Goal: Task Accomplishment & Management: Use online tool/utility

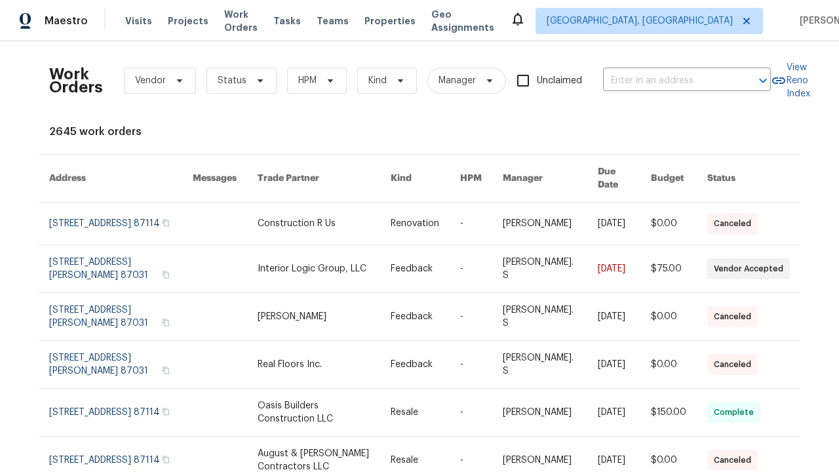
click at [419, 261] on link at bounding box center [424, 268] width 69 height 47
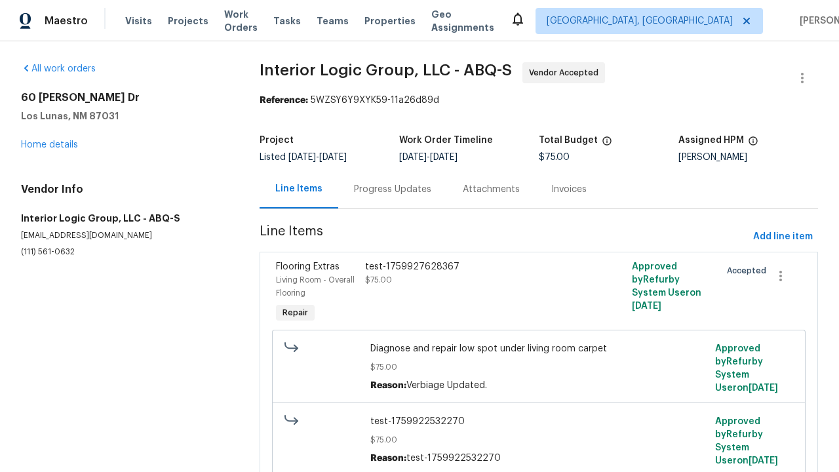
click at [538, 293] on div "test-1759927628367 $75.00" at bounding box center [472, 292] width 222 height 73
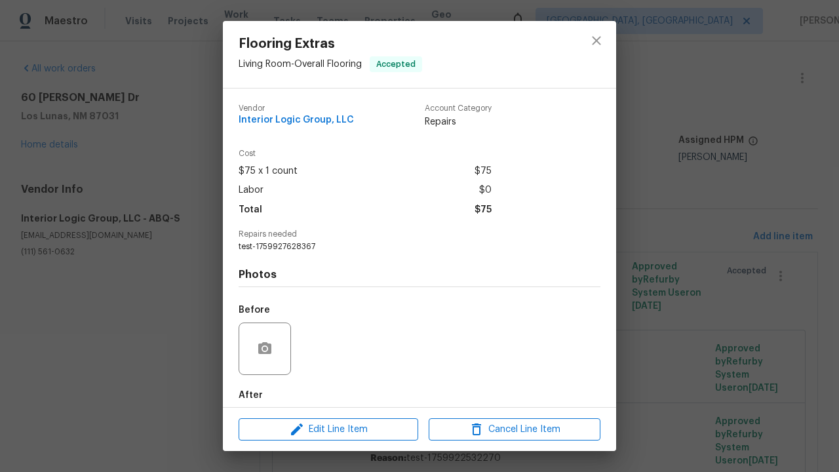
click at [328, 428] on span "Edit Line Item" at bounding box center [328, 429] width 172 height 16
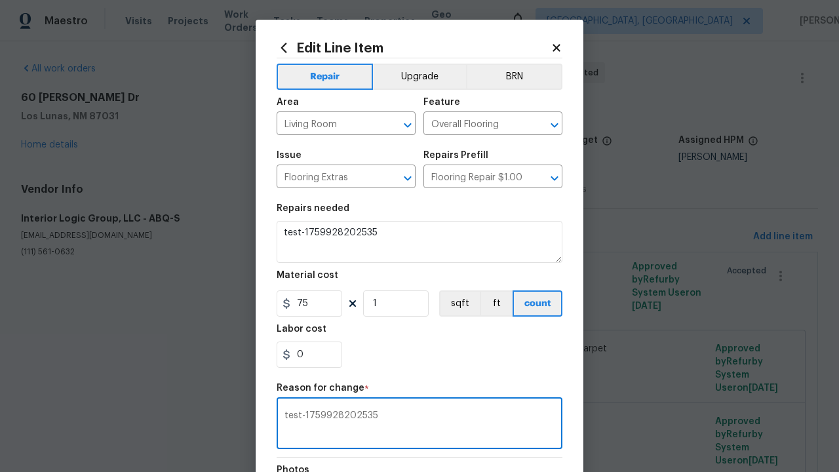
type textarea "test-1759928202535"
checkbox input "true"
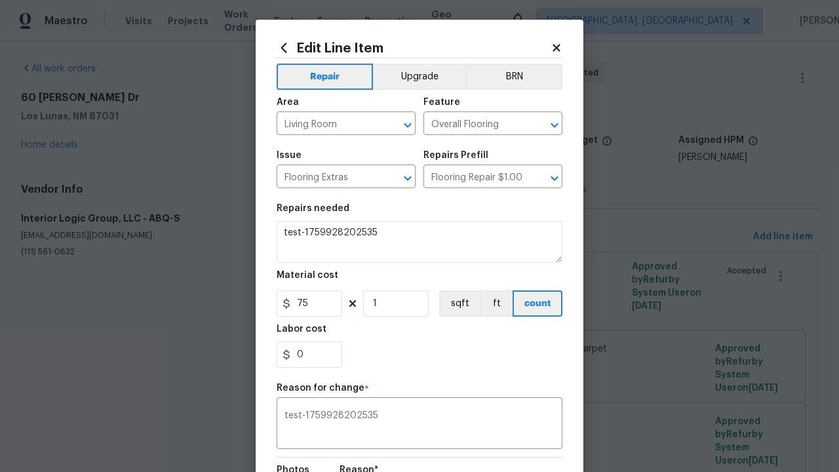
scroll to position [174, 0]
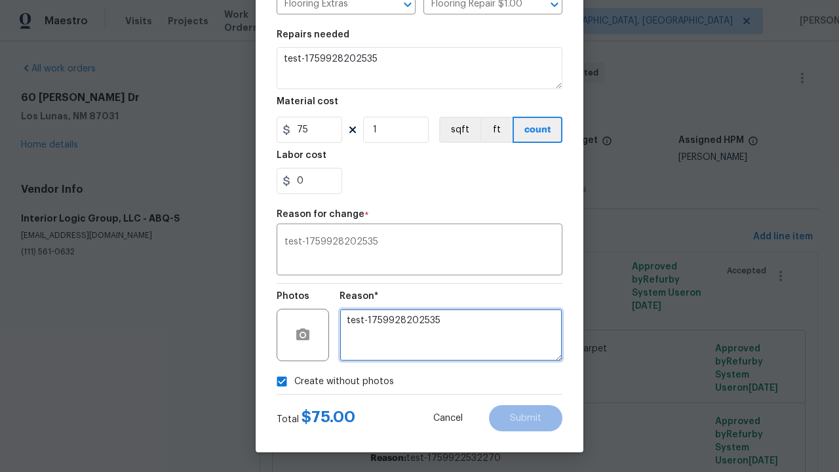
type textarea "test-1759928202535"
click at [525, 418] on span "Submit" at bounding box center [525, 418] width 31 height 10
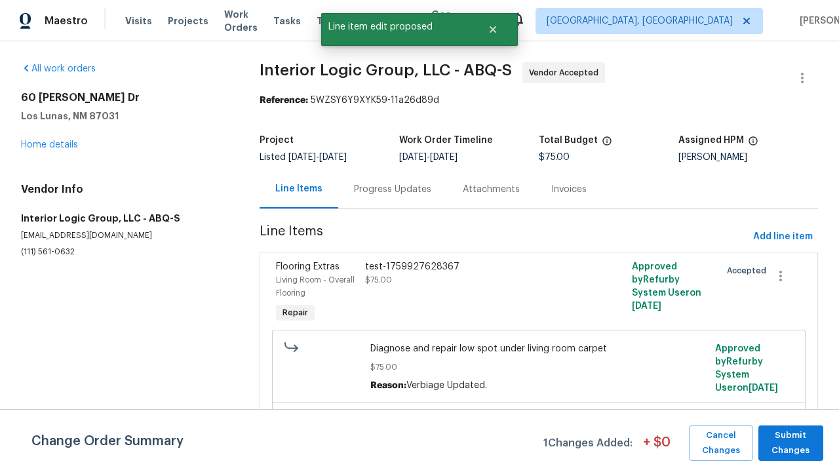
scroll to position [0, 0]
click at [790, 442] on span "Submit Changes" at bounding box center [790, 443] width 52 height 30
